Goal: Check status: Check status

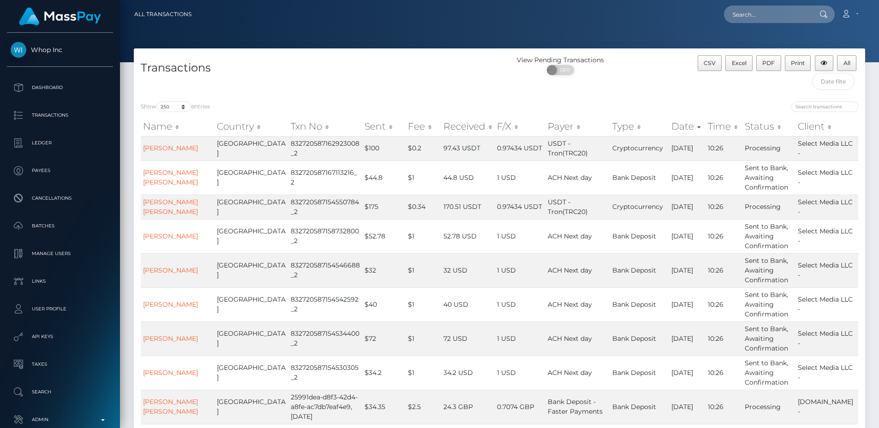
select select "250"
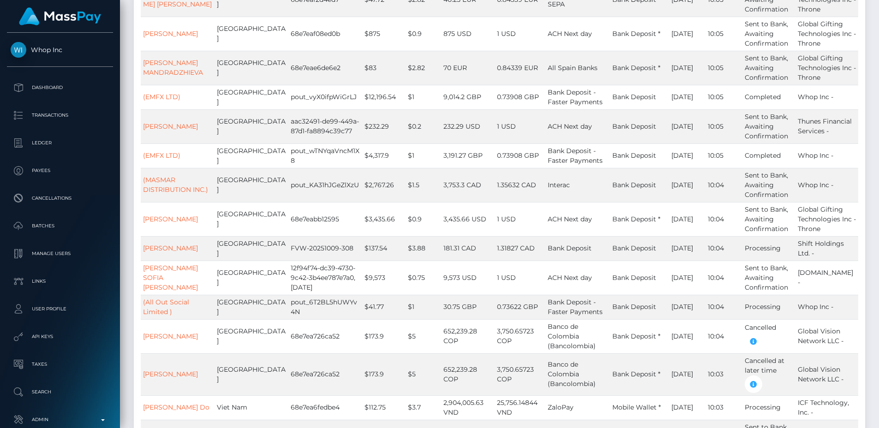
click at [610, 85] on td "Bank Deposit *" at bounding box center [639, 68] width 59 height 34
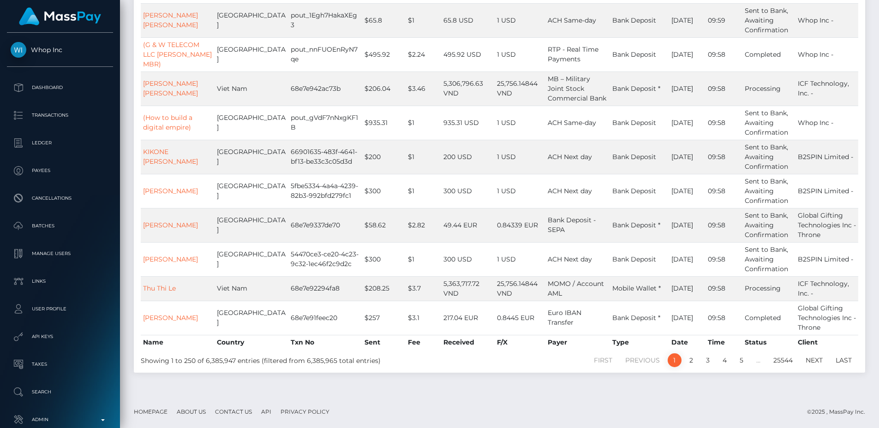
scroll to position [7644, 0]
click at [408, 202] on td "$1" at bounding box center [423, 191] width 36 height 34
click at [495, 341] on th "F/X" at bounding box center [520, 342] width 51 height 15
click at [495, 342] on th "F/X" at bounding box center [520, 342] width 51 height 15
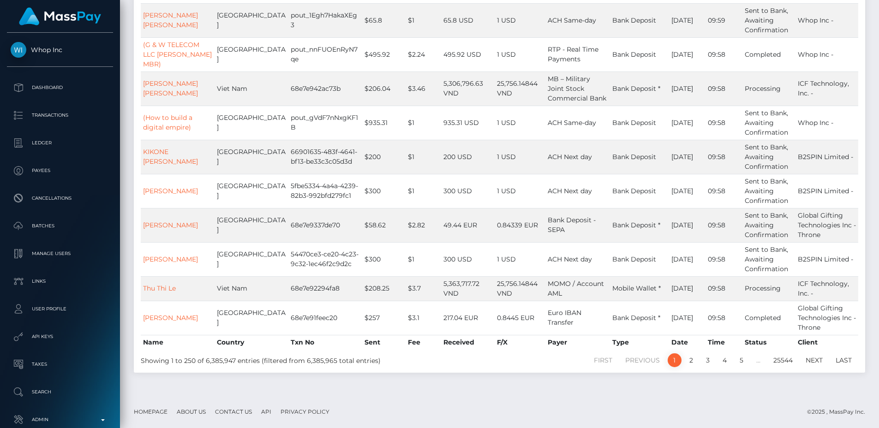
click at [495, 343] on th "F/X" at bounding box center [520, 342] width 51 height 15
click at [483, 359] on ul "First Previous 1 2 3 4 5 … 25544 Next Last" at bounding box center [651, 360] width 413 height 14
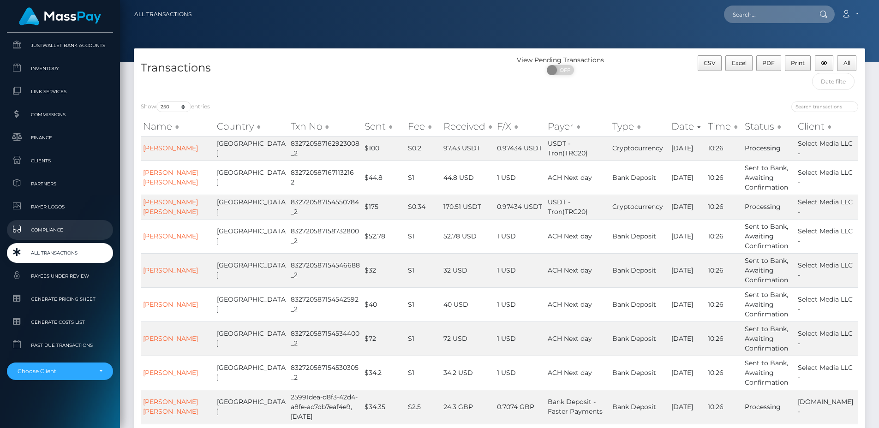
scroll to position [441, 0]
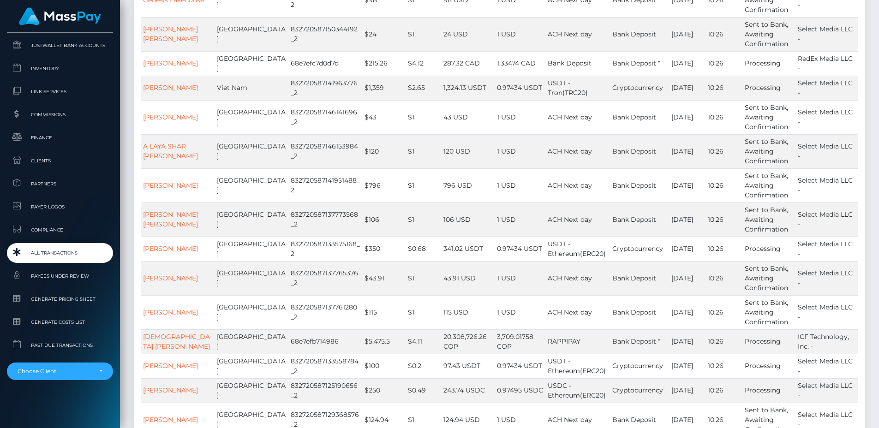
click at [38, 244] on link "All Transactions" at bounding box center [60, 253] width 106 height 20
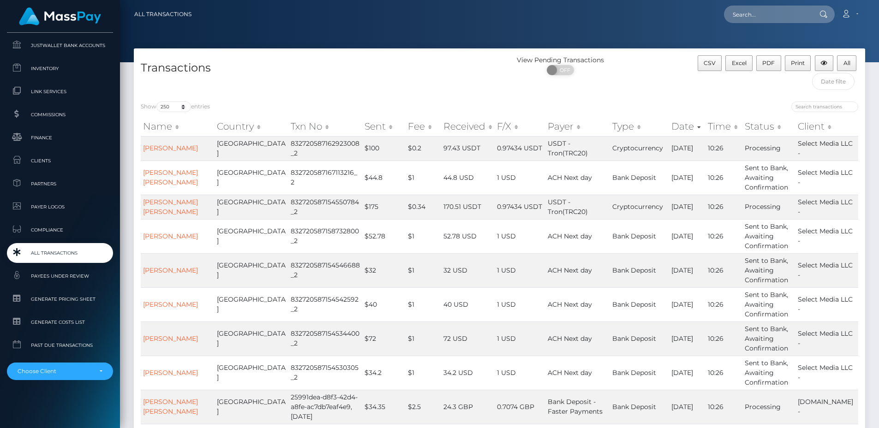
click at [500, 73] on div "ON OFF" at bounding box center [561, 72] width 122 height 15
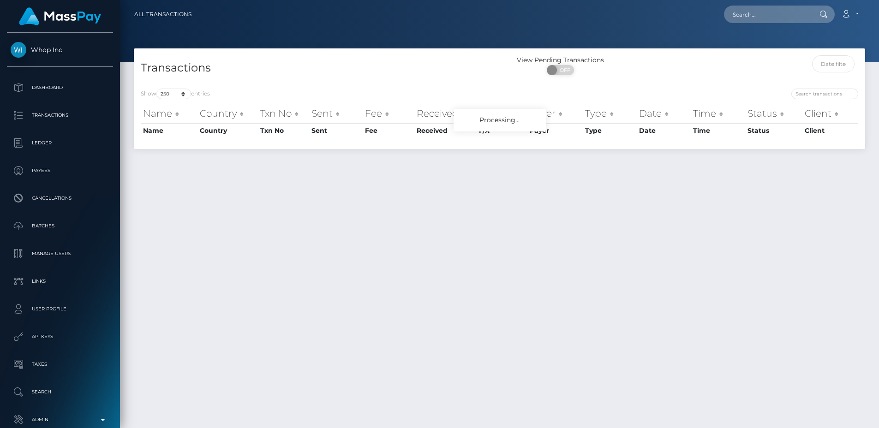
select select "250"
